Goal: Information Seeking & Learning: Understand process/instructions

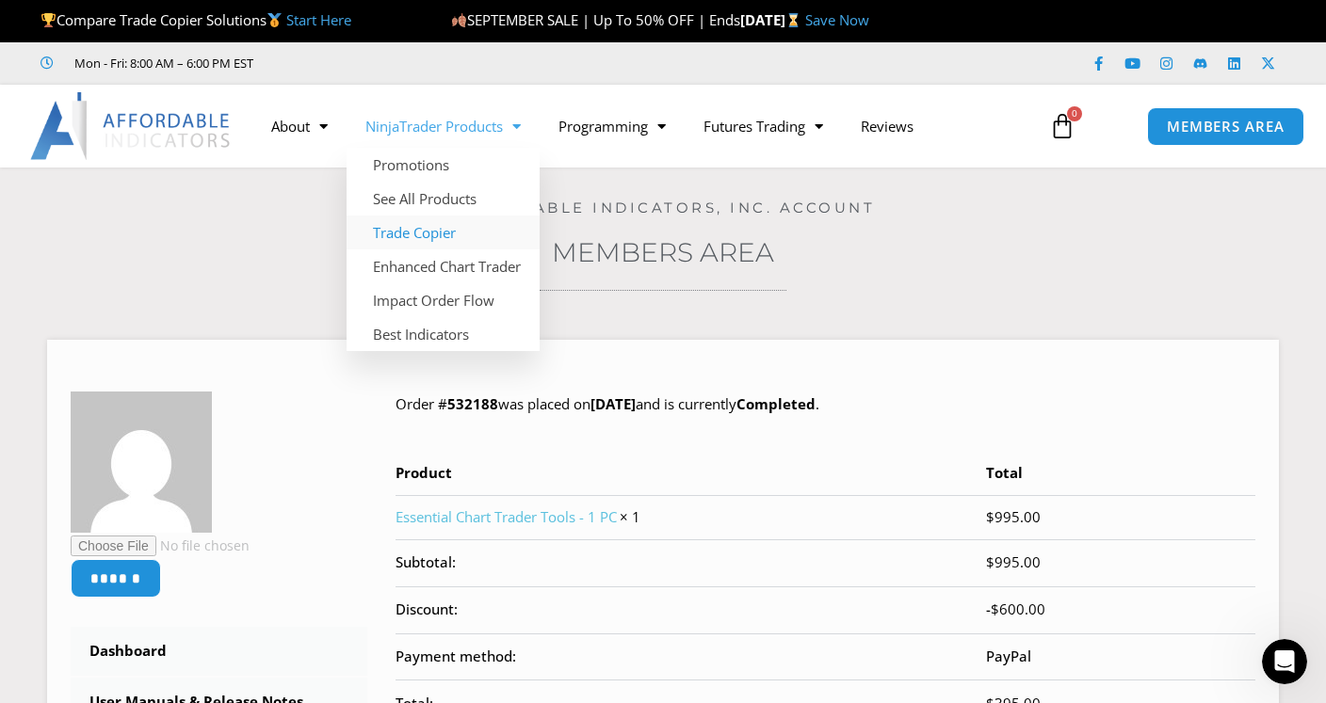
click at [437, 230] on link "Trade Copier" at bounding box center [443, 233] width 193 height 34
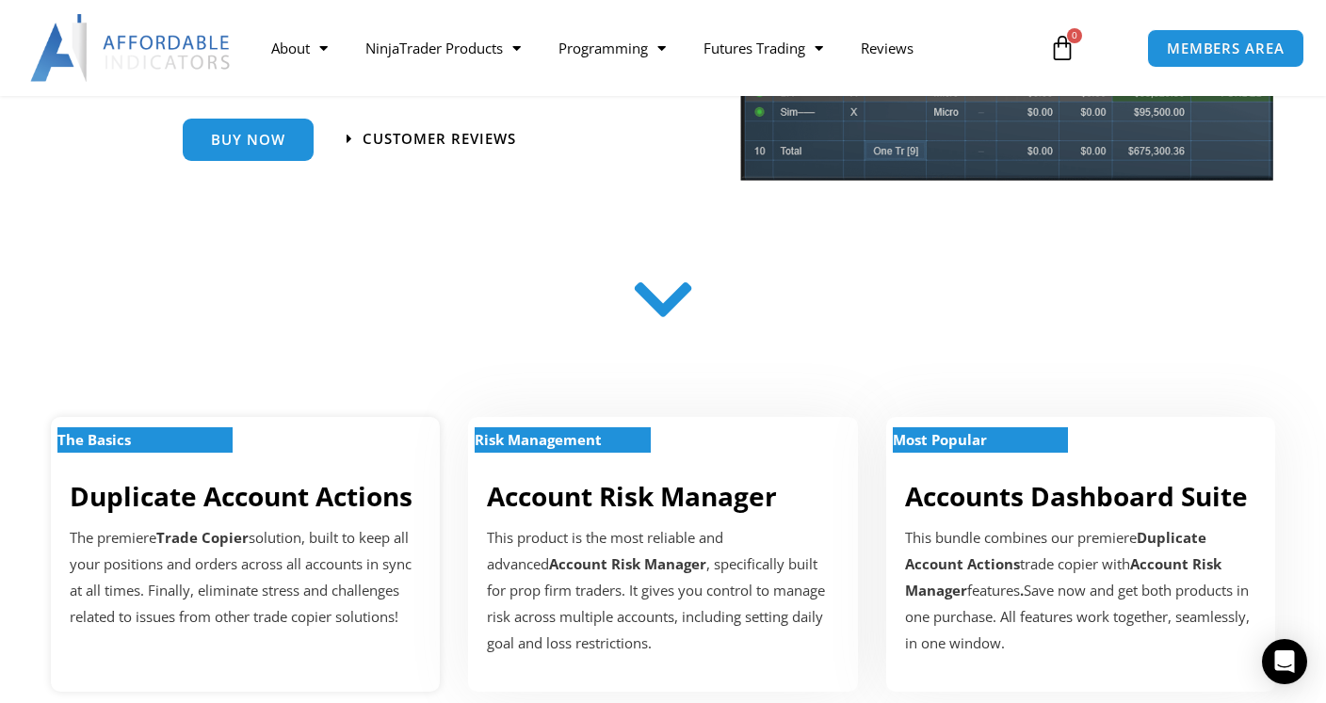
scroll to position [552, 0]
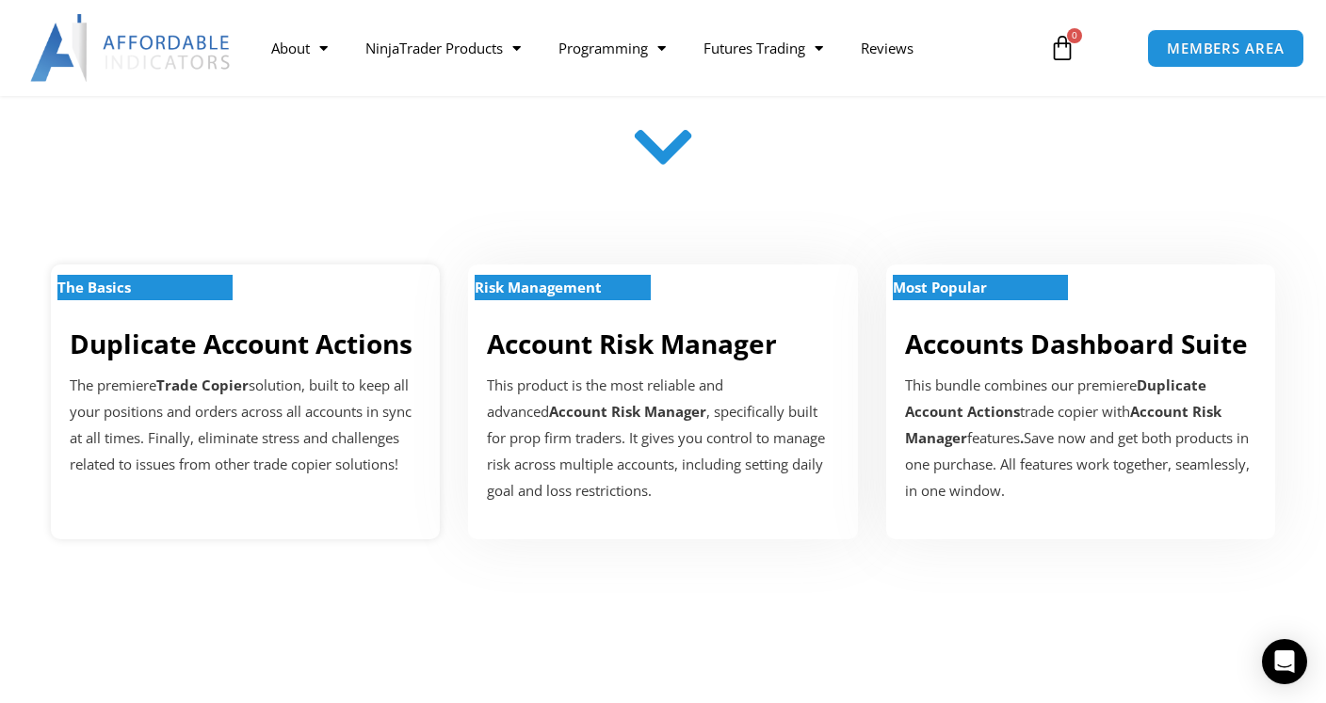
click at [226, 360] on link "Duplicate Account Actions" at bounding box center [241, 344] width 343 height 36
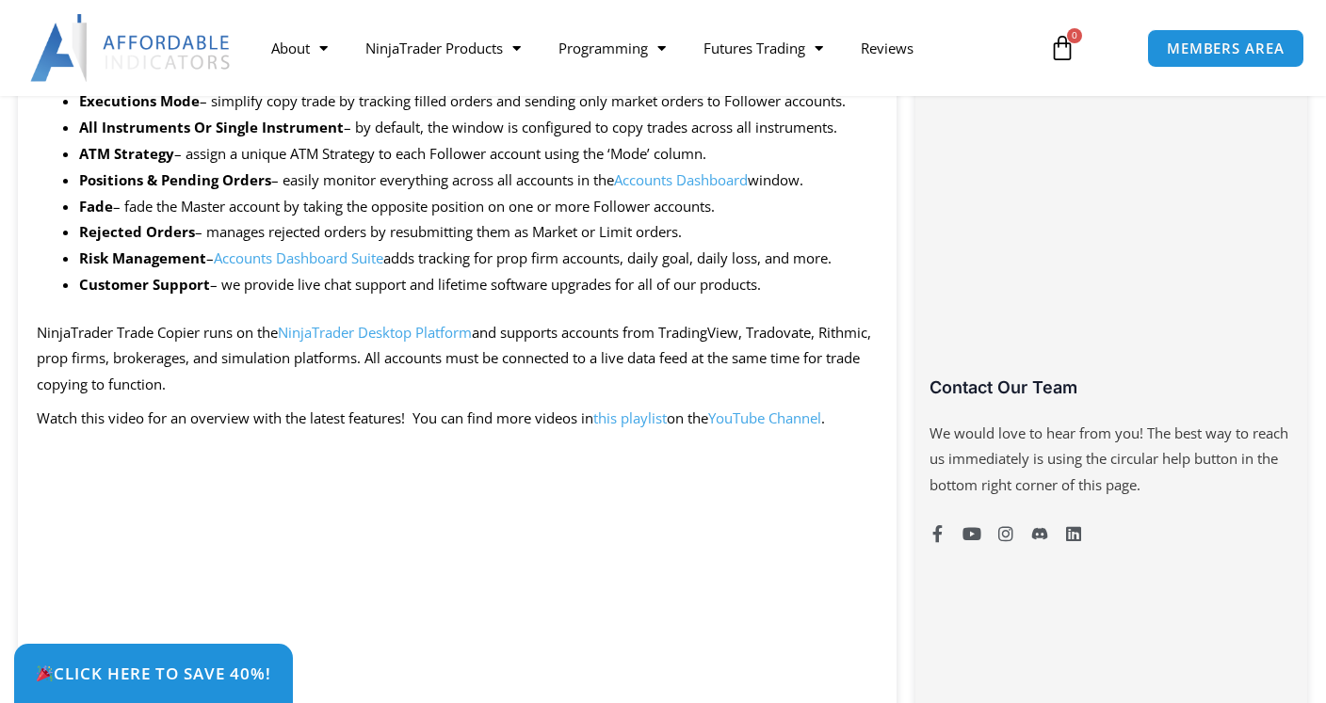
scroll to position [1143, 0]
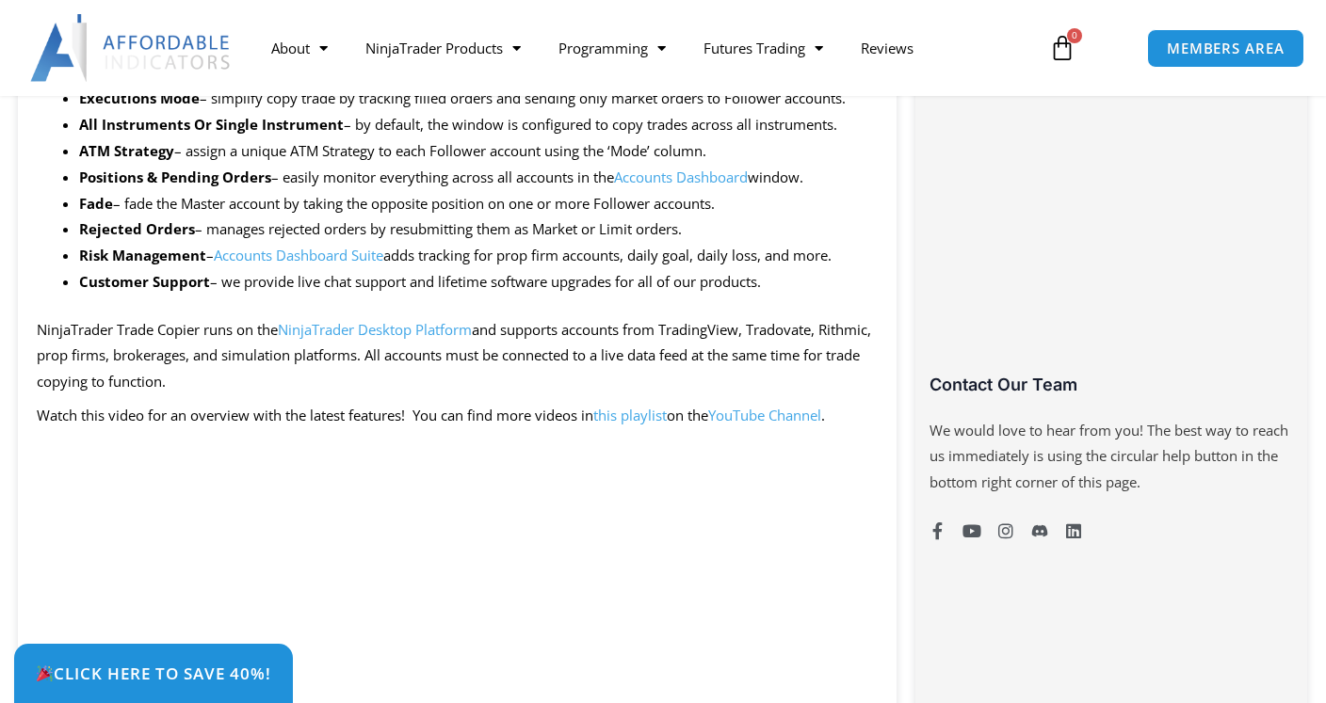
click at [634, 417] on link "this playlist" at bounding box center [629, 415] width 73 height 19
